Goal: Information Seeking & Learning: Learn about a topic

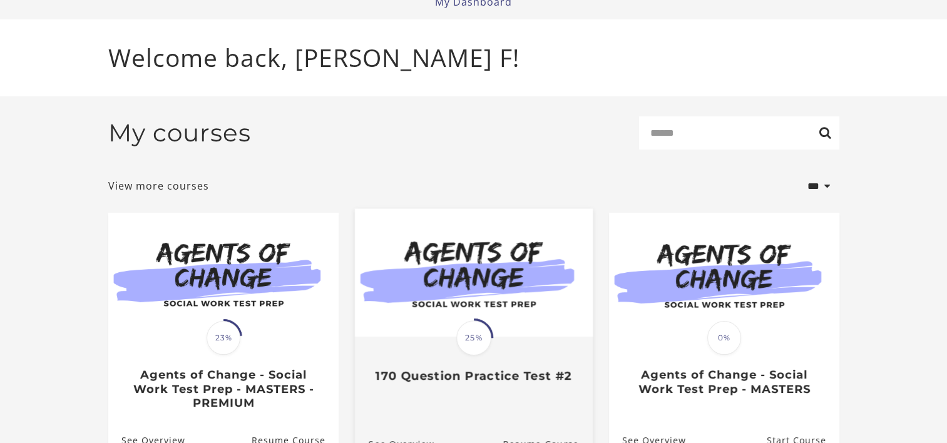
scroll to position [125, 0]
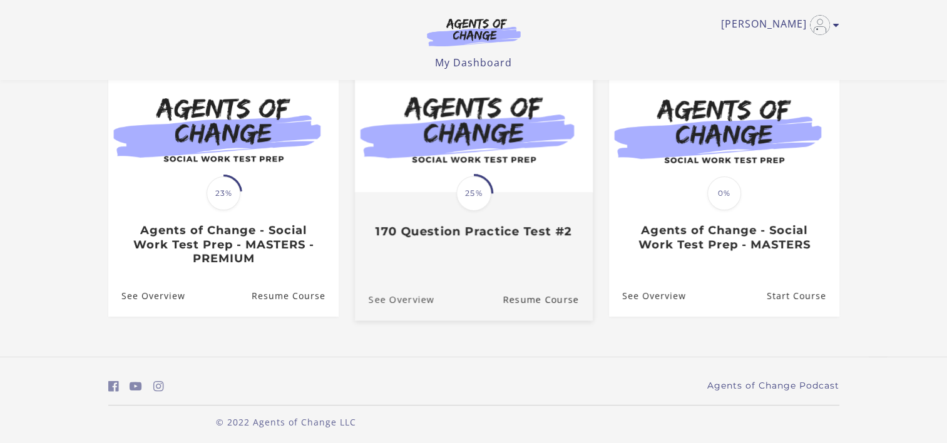
click at [408, 303] on link "See Overview" at bounding box center [393, 299] width 79 height 42
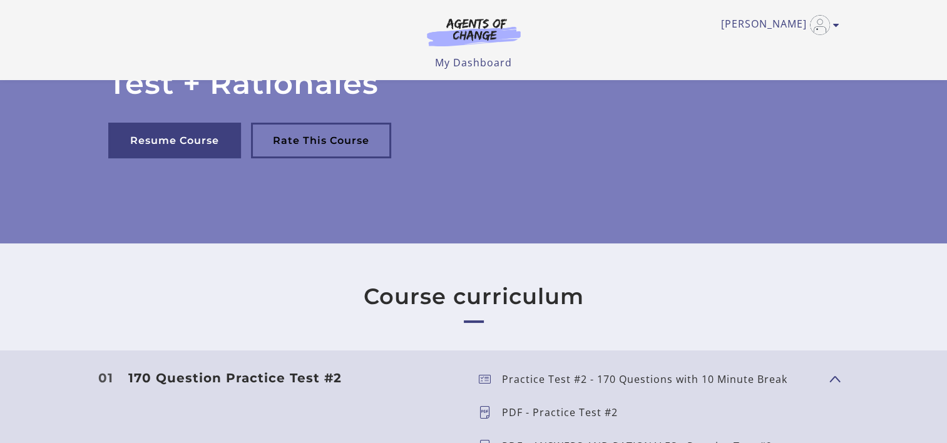
scroll to position [54, 0]
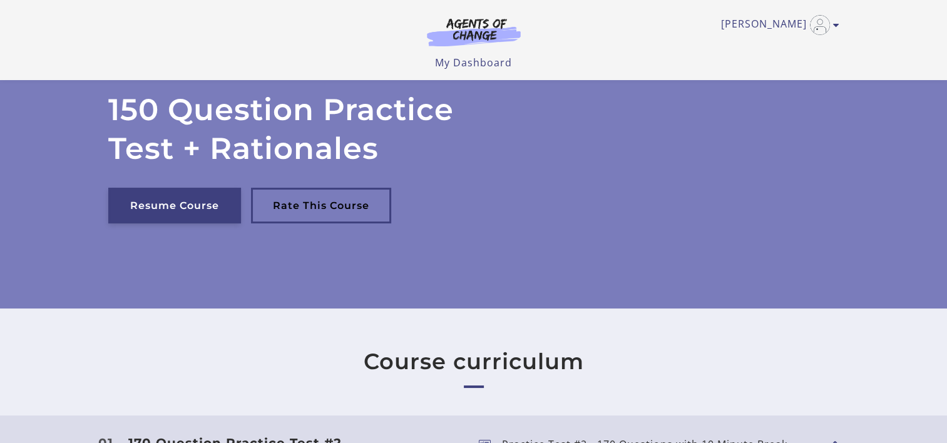
click at [173, 198] on link "Resume Course" at bounding box center [174, 206] width 133 height 36
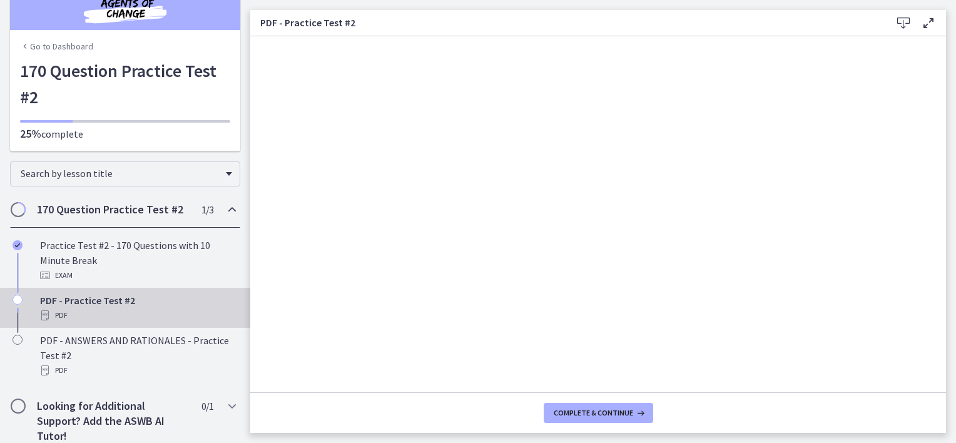
scroll to position [31, 0]
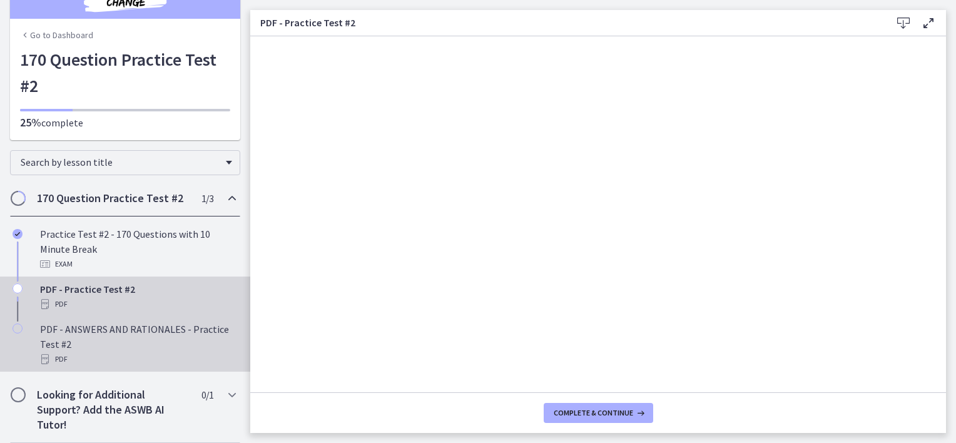
click at [140, 338] on div "PDF - ANSWERS AND RATIONALES - Practice Test #2 PDF" at bounding box center [137, 344] width 195 height 45
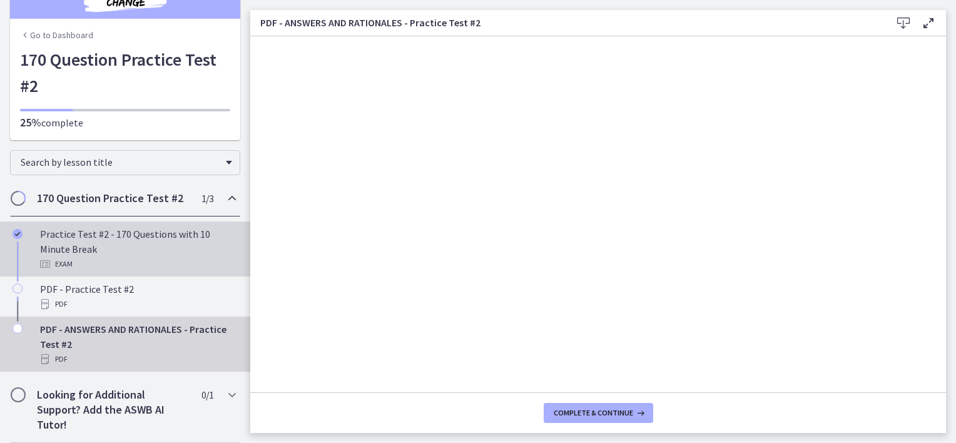
click at [64, 248] on div "Practice Test #2 - 170 Questions with 10 Minute Break Exam" at bounding box center [137, 248] width 195 height 45
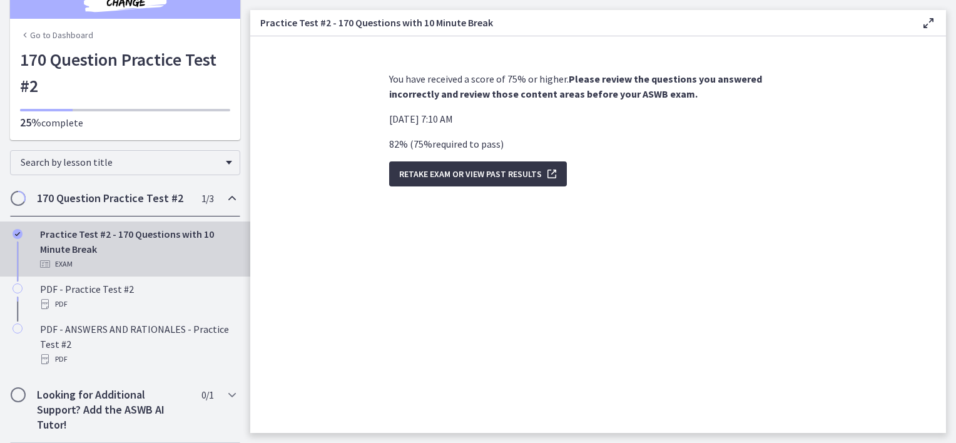
click at [524, 175] on span "Retake Exam OR View Past Results" at bounding box center [470, 173] width 143 height 15
